Goal: Task Accomplishment & Management: Complete application form

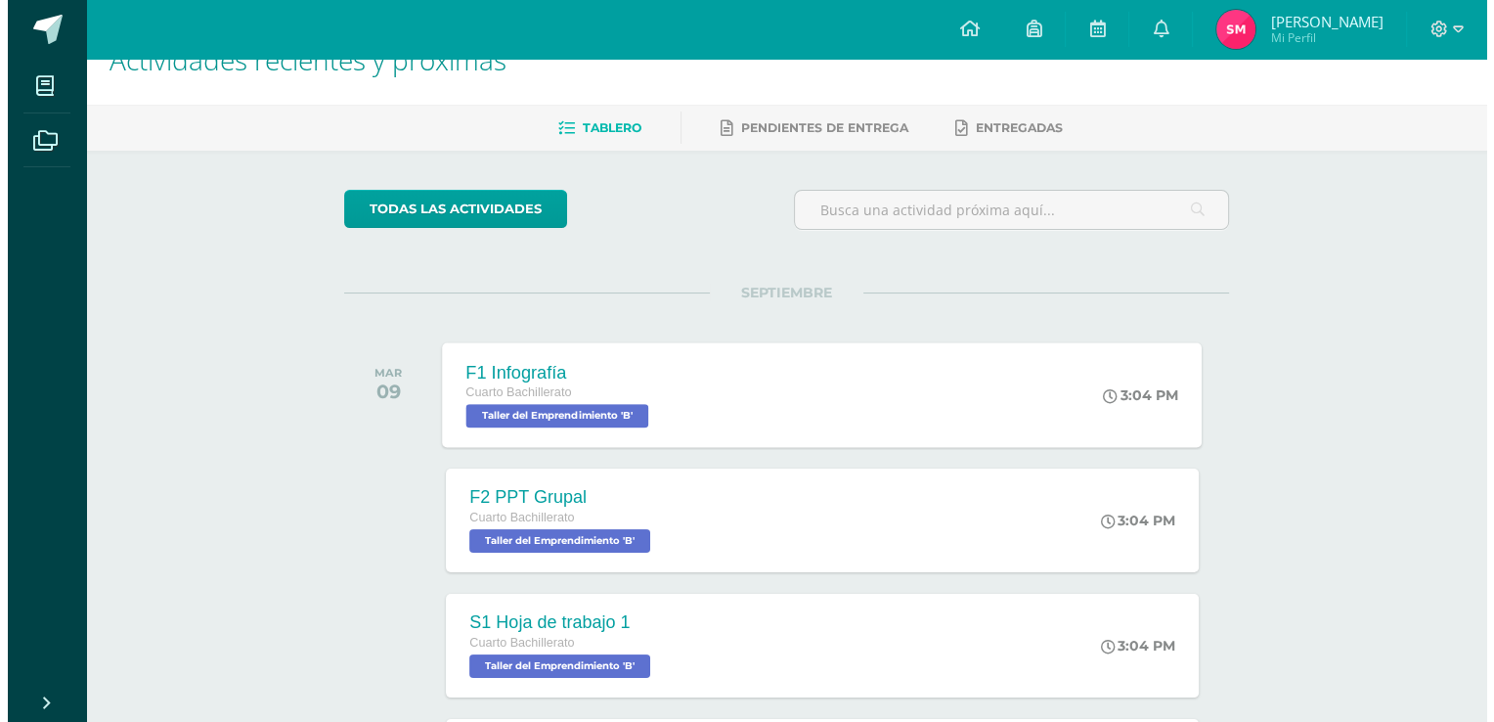
scroll to position [98, 0]
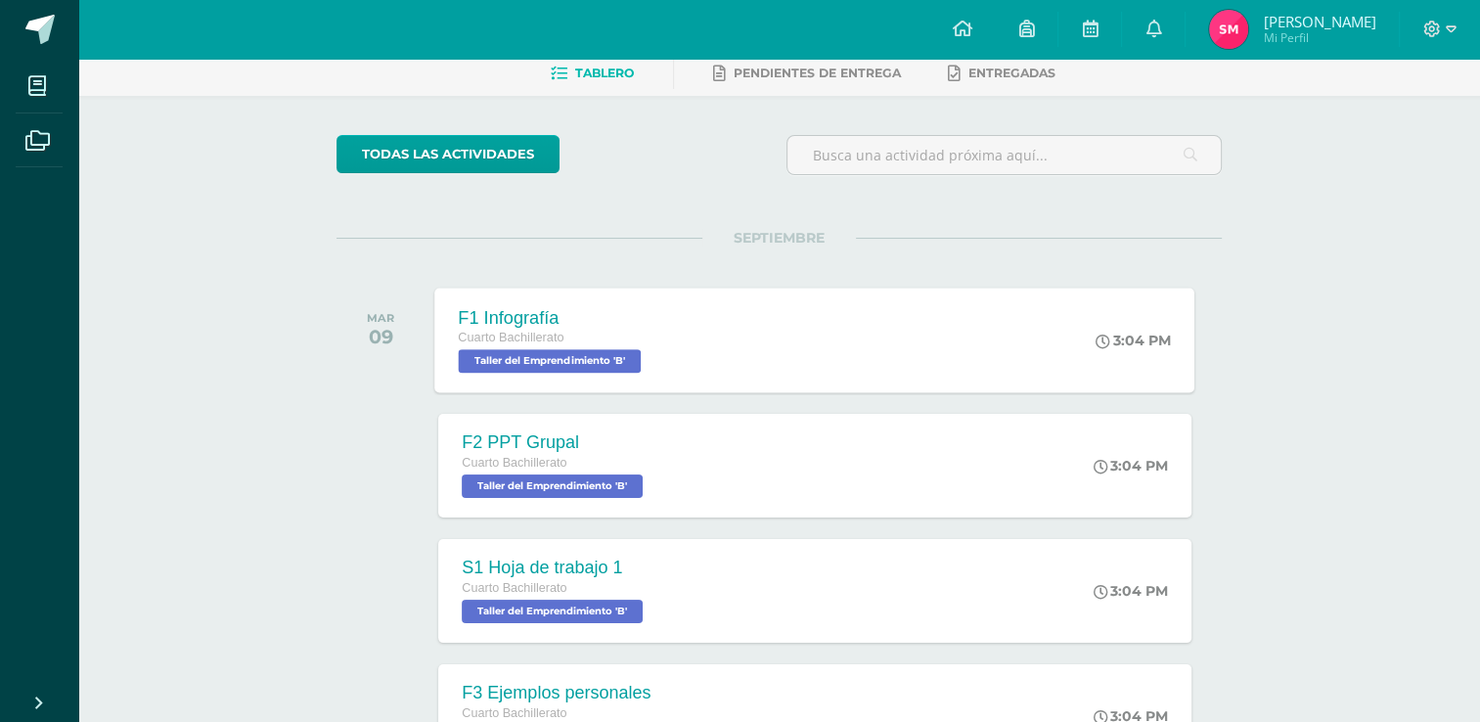
click at [737, 354] on div "F1 Infografía Cuarto Bachillerato Taller del Emprendimiento 'B' 3:04 PM F1 Info…" at bounding box center [815, 340] width 760 height 105
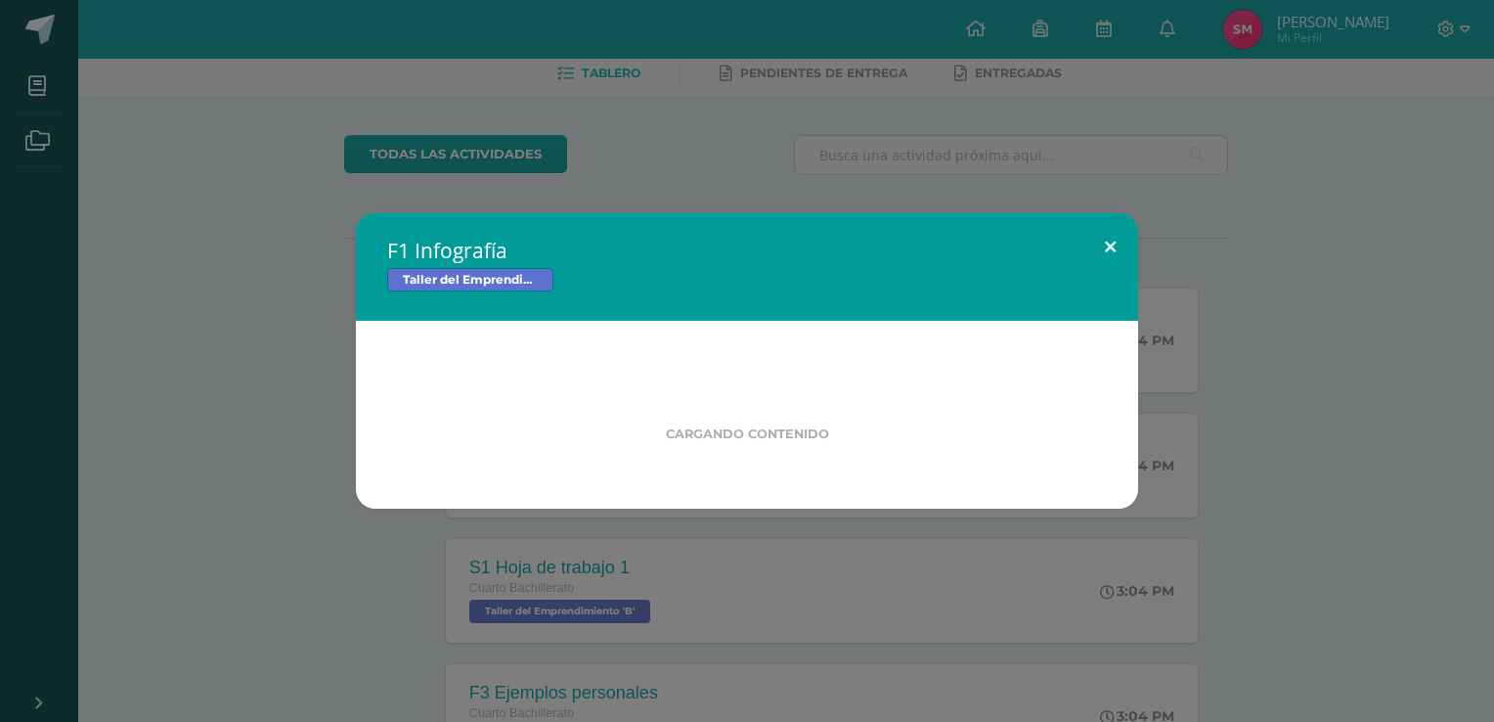
click at [1113, 244] on button at bounding box center [1111, 246] width 56 height 67
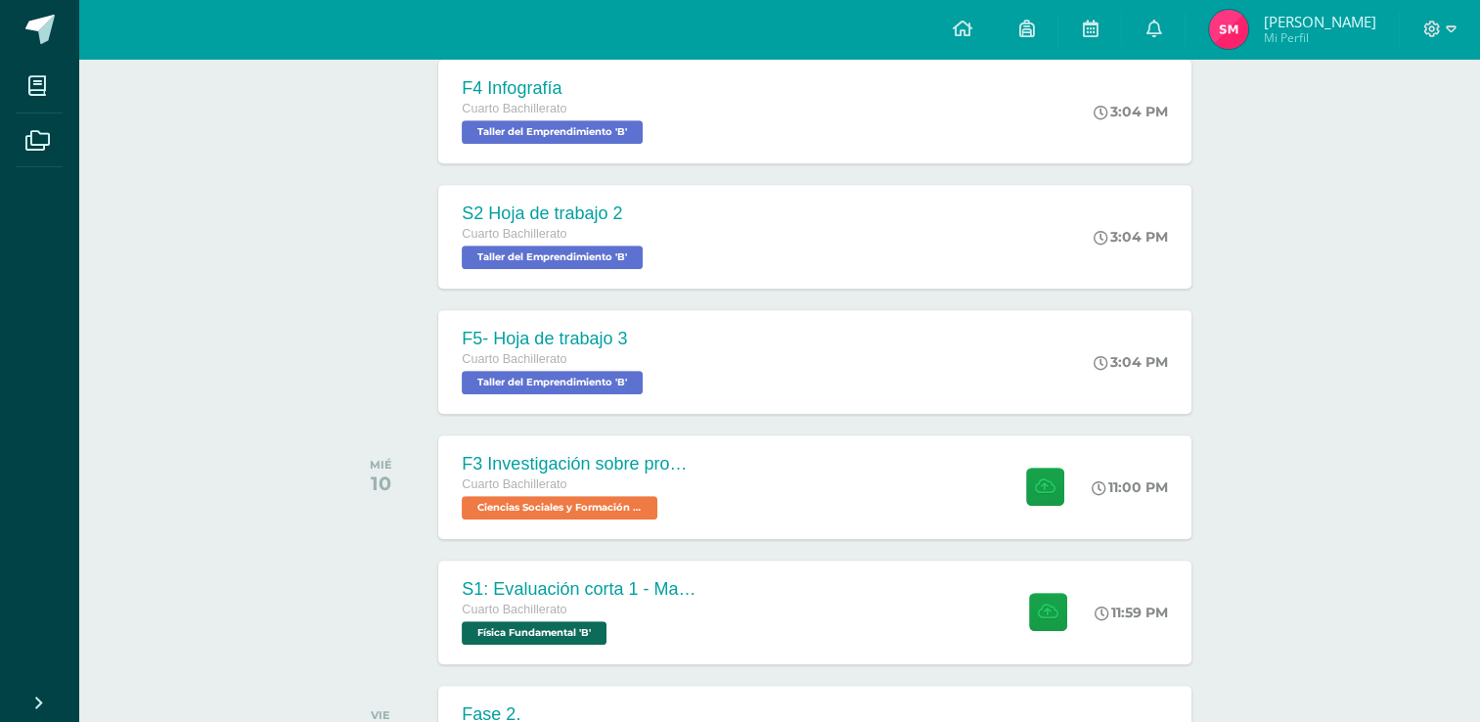
scroll to position [1005, 0]
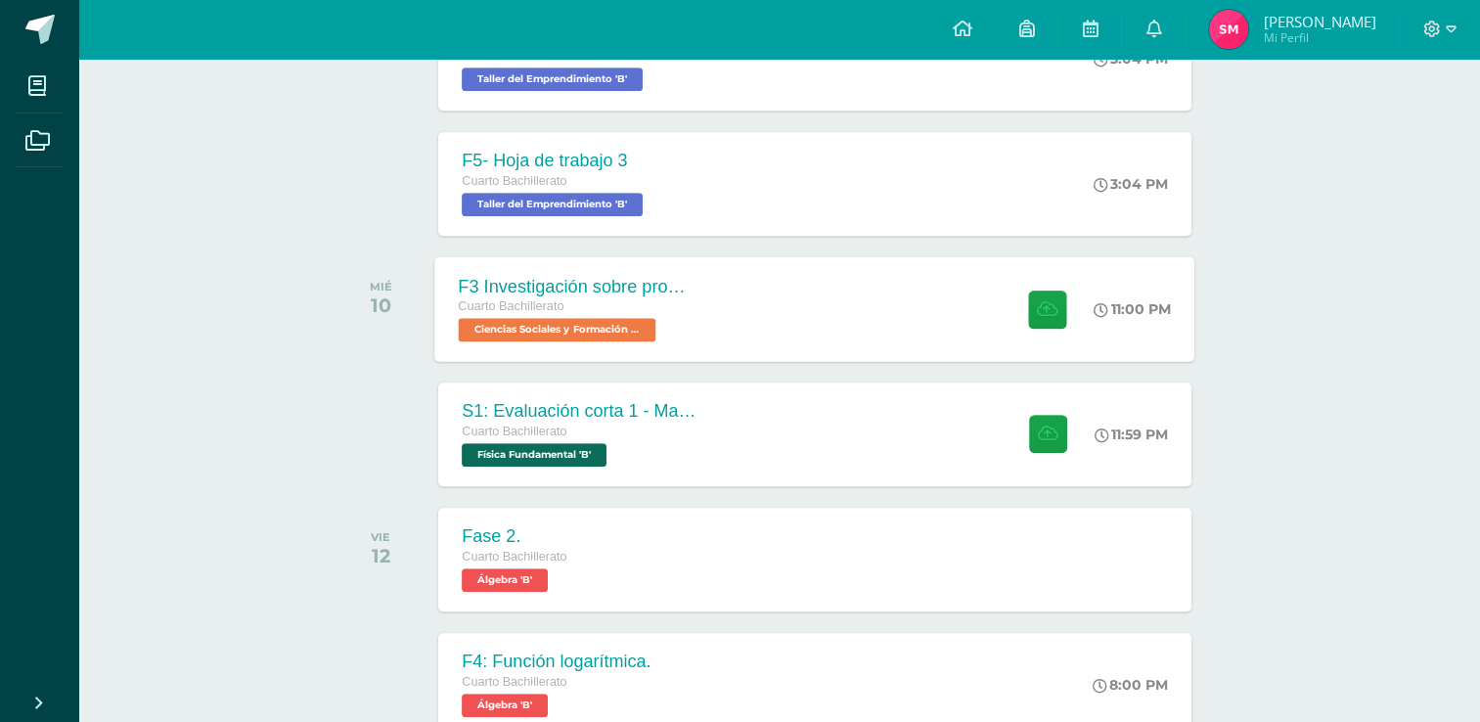
click at [865, 301] on div "F3 Investigación sobre problemas de salud mental como fenómeno social Cuarto Ba…" at bounding box center [815, 308] width 760 height 105
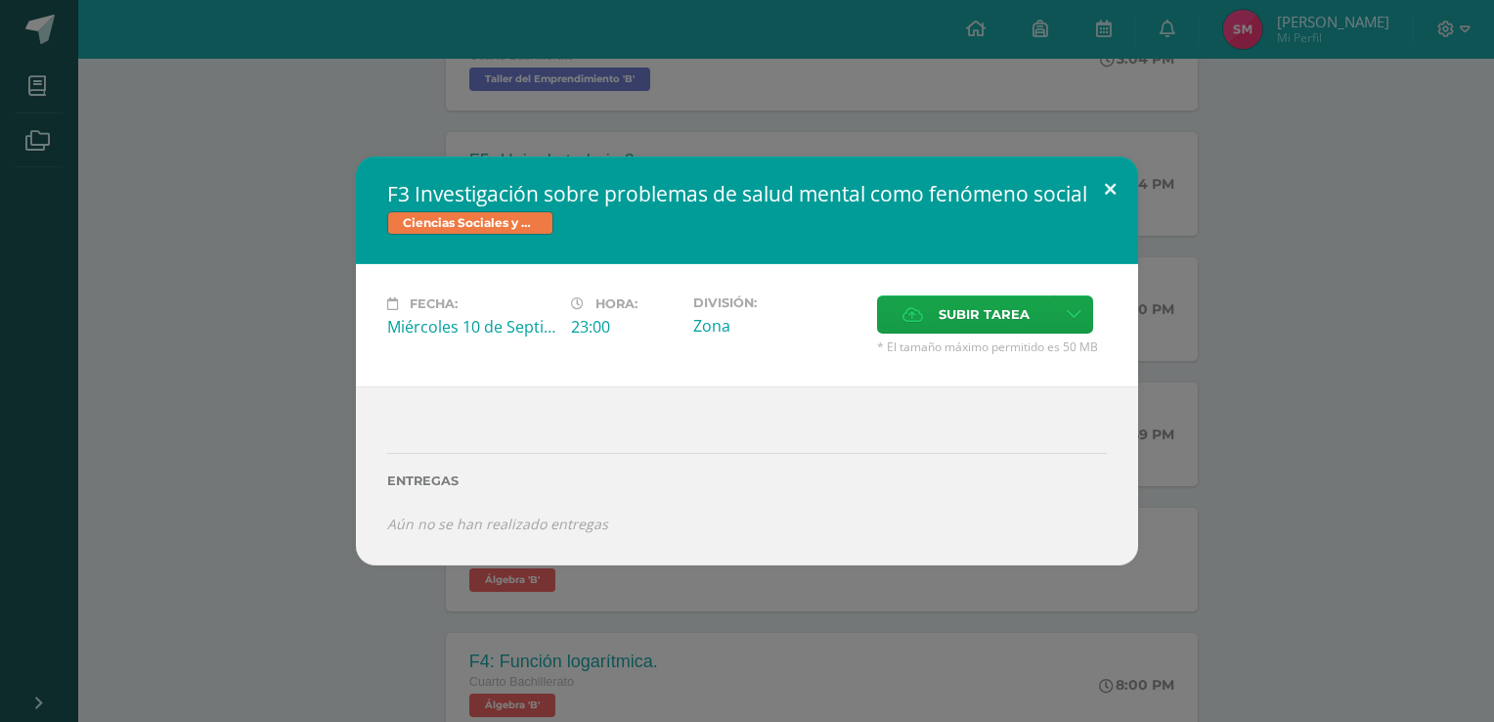
click at [1106, 184] on button at bounding box center [1111, 189] width 56 height 67
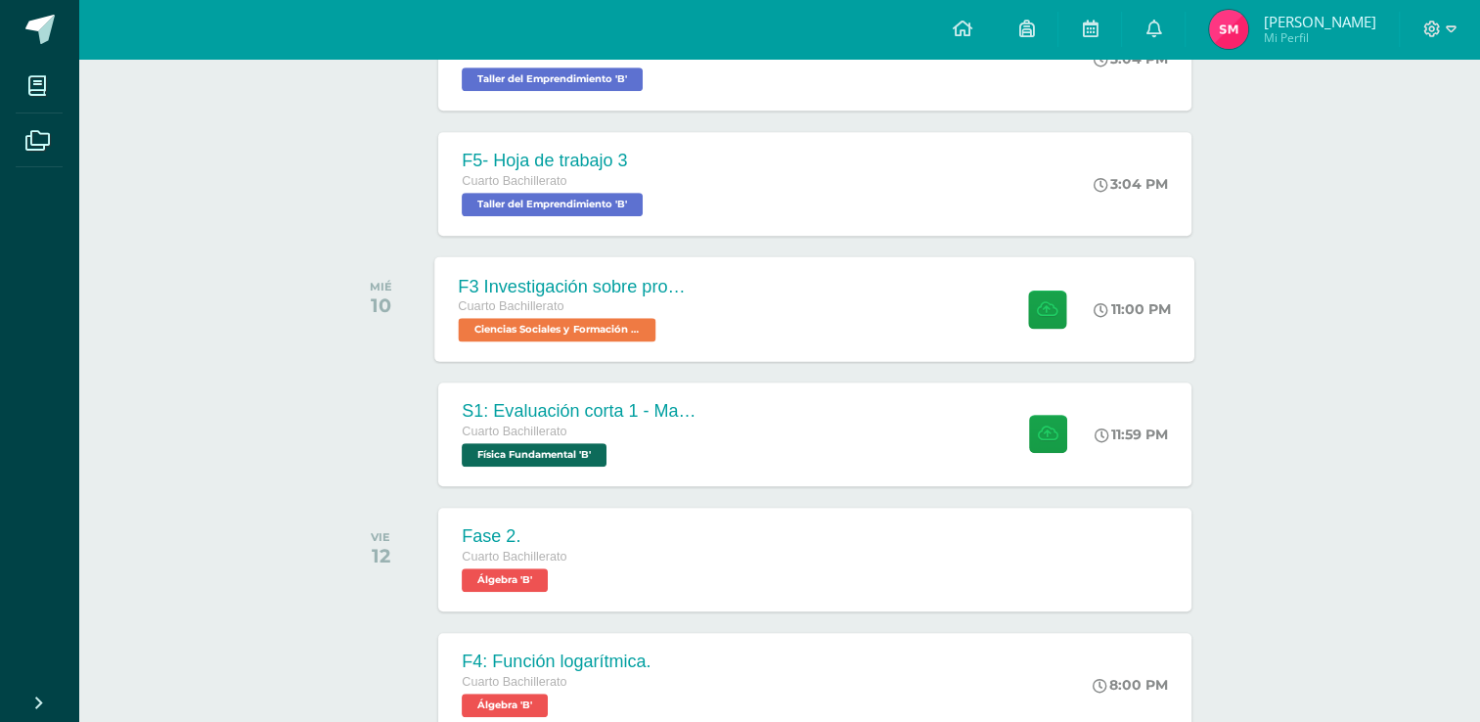
click at [788, 337] on div "F3 Investigación sobre problemas de salud mental como fenómeno social Cuarto Ba…" at bounding box center [815, 308] width 760 height 105
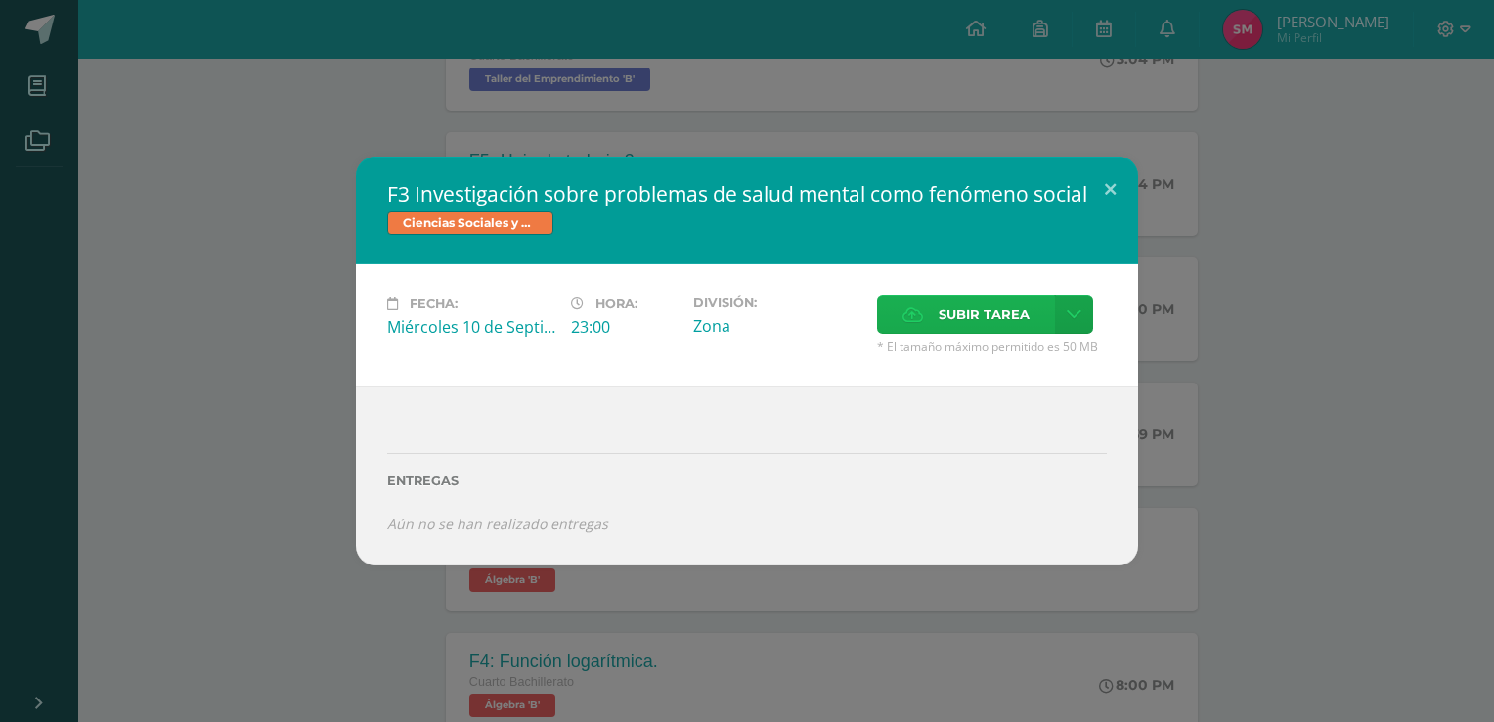
click at [912, 318] on icon at bounding box center [913, 314] width 21 height 13
click at [0, 0] on input "Subir tarea" at bounding box center [0, 0] width 0 height 0
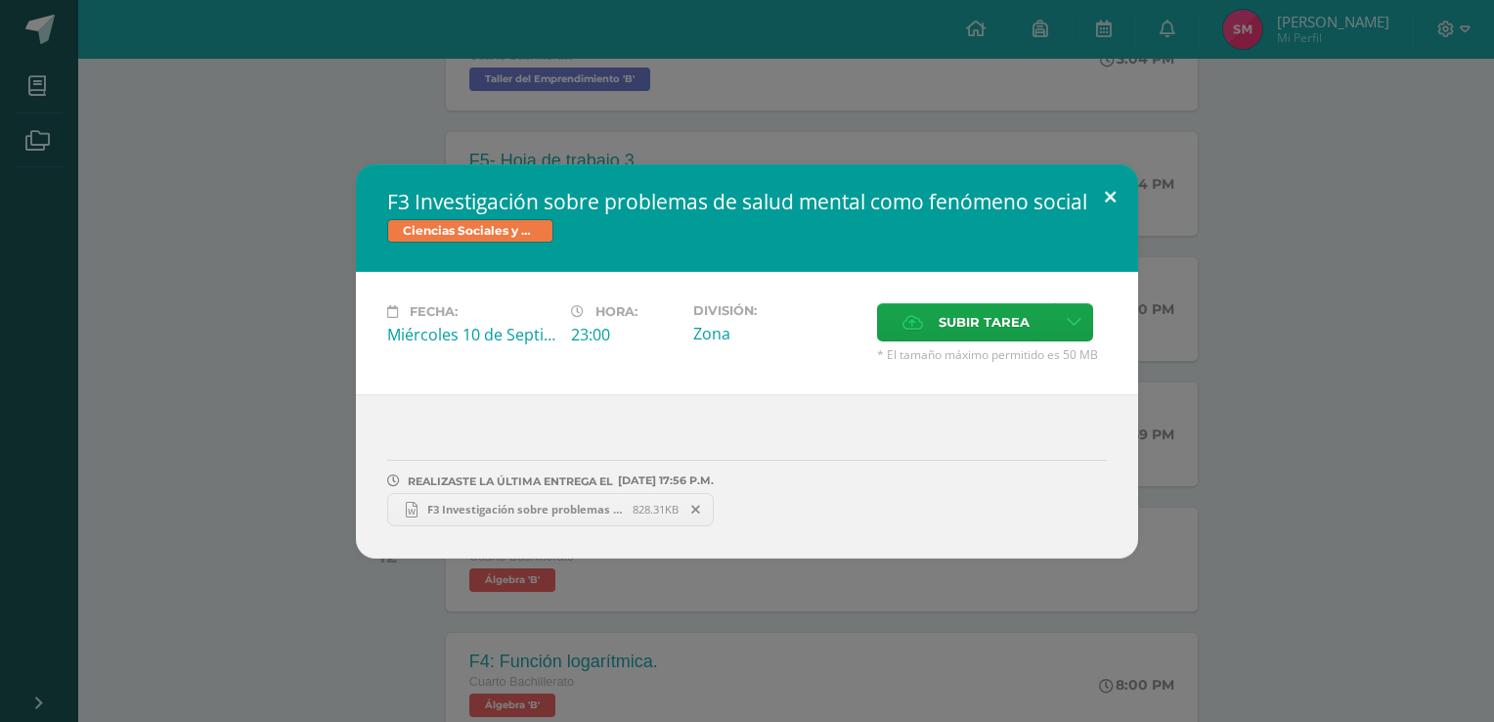
click at [1101, 198] on button at bounding box center [1111, 197] width 56 height 67
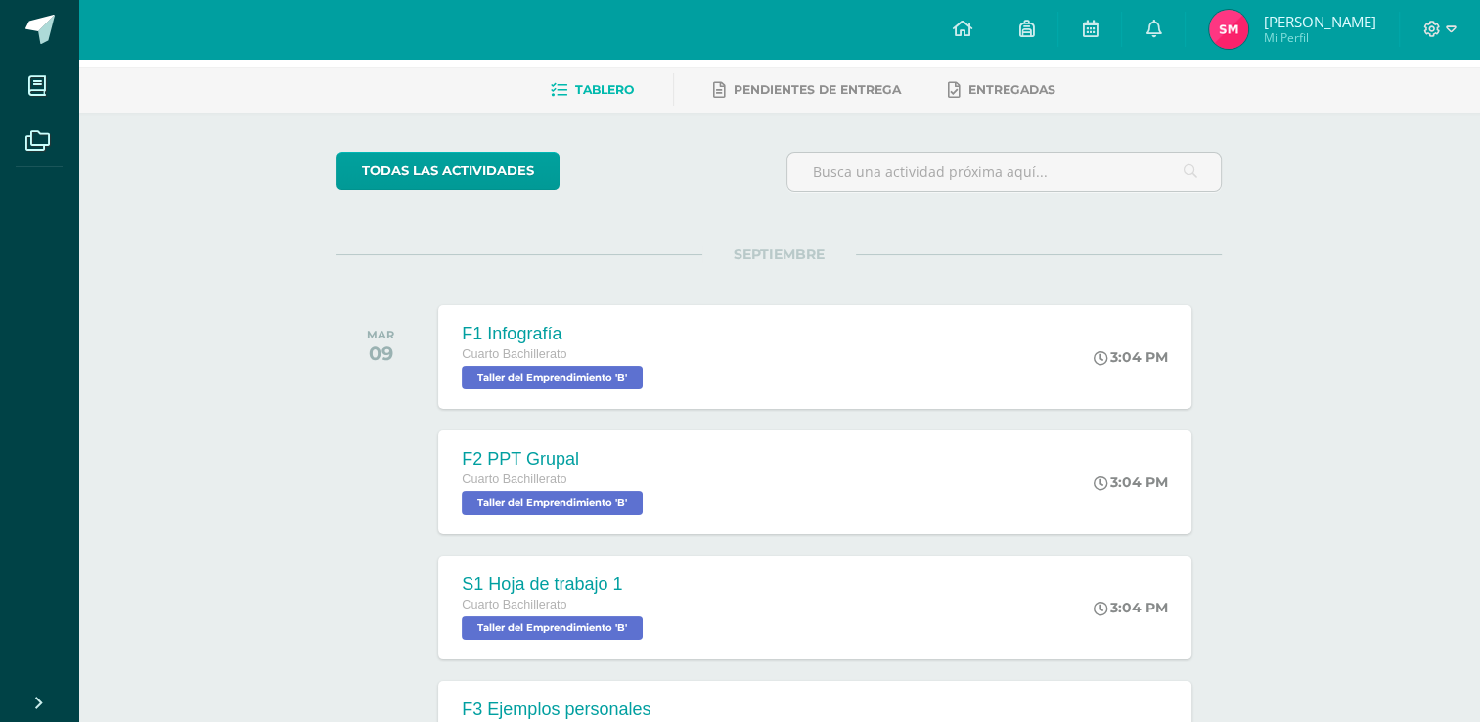
scroll to position [0, 0]
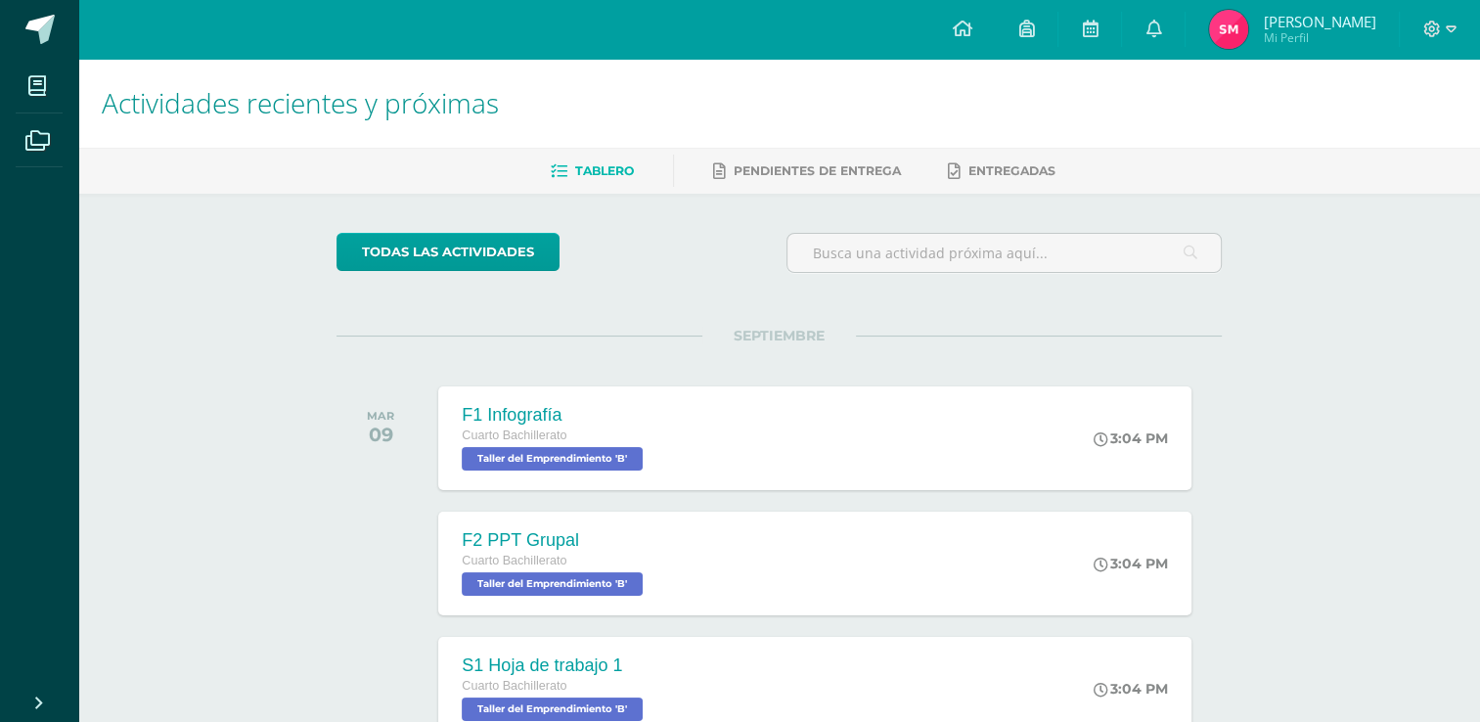
click at [565, 315] on div "todas las Actividades No tienes actividades Échale un vistazo a los demás perío…" at bounding box center [778, 716] width 963 height 1045
